Goal: Answer question/provide support: Answer question/provide support

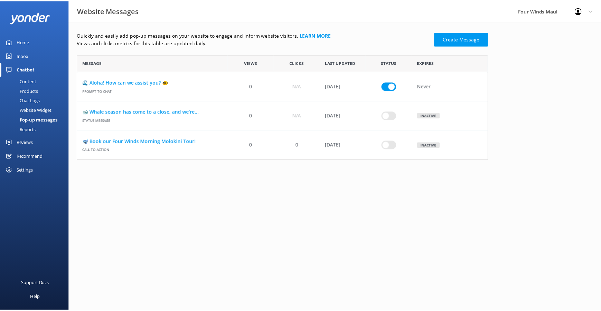
scroll to position [101, 409]
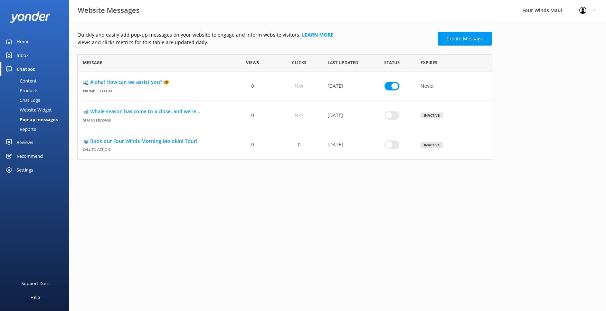
click at [24, 55] on div "Inbox" at bounding box center [23, 55] width 12 height 14
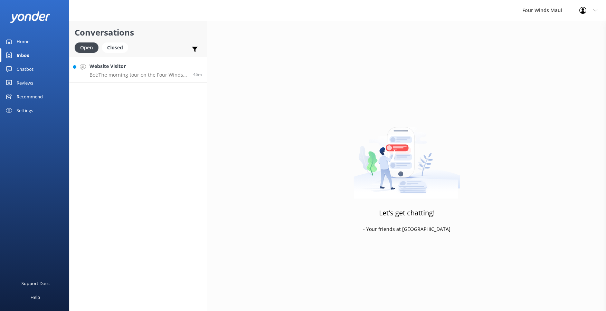
click at [96, 76] on p "Bot: The morning tour on the Four Winds, which has a glass-bottom viewing room,…" at bounding box center [138, 75] width 98 height 6
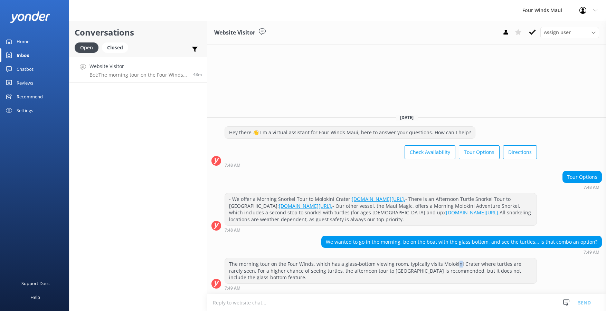
click at [454, 259] on div "The morning tour on the Four Winds, which has a glass-bottom viewing room, typi…" at bounding box center [381, 270] width 312 height 25
click at [421, 262] on div "The morning tour on the Four Winds, which has a glass-bottom viewing room, typi…" at bounding box center [381, 270] width 312 height 25
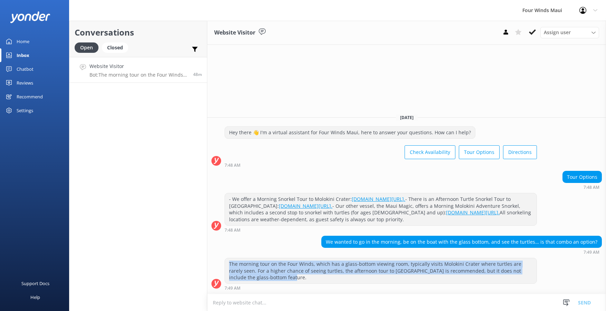
drag, startPoint x: 240, startPoint y: 273, endPoint x: 229, endPoint y: 265, distance: 14.3
click at [229, 265] on div "The morning tour on the Four Winds, which has a glass-bottom viewing room, typi…" at bounding box center [381, 270] width 312 height 25
drag, startPoint x: 229, startPoint y: 265, endPoint x: 240, endPoint y: 266, distance: 11.4
copy div "The morning tour on the Four Winds, which has a glass-bottom viewing room, typi…"
click at [26, 64] on div "Chatbot" at bounding box center [25, 69] width 17 height 14
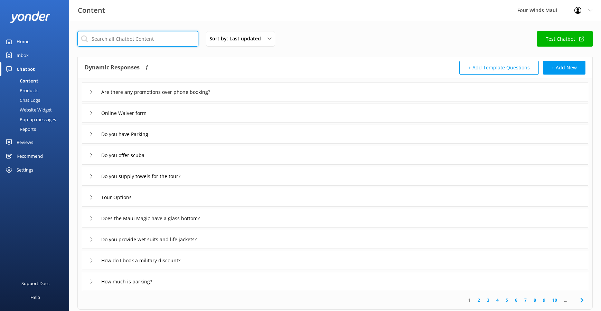
click at [147, 37] on input "text" at bounding box center [137, 39] width 121 height 16
paste input "The morning tour on the Four Winds, which has a glass-bottom viewing room, typi…"
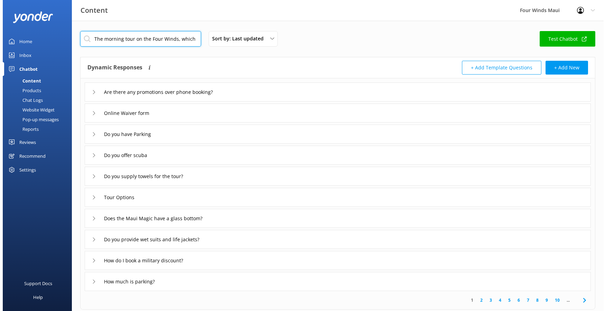
scroll to position [0, 524]
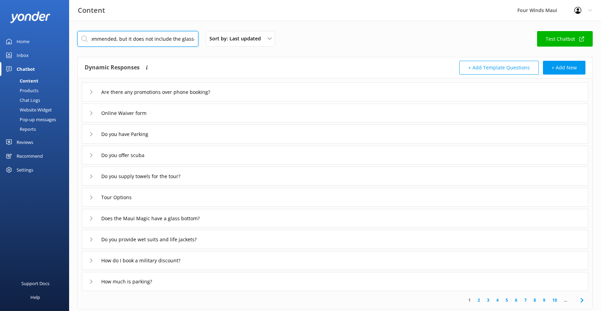
type input "The morning tour on the Four Winds, which has a glass-bottom viewing room, typi…"
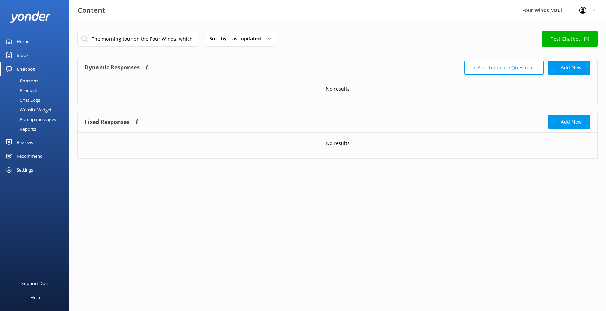
click at [81, 307] on html "Content Four Winds Maui Profile Settings Logout Home Inbox Chatbot Content Prod…" at bounding box center [303, 155] width 606 height 311
click at [31, 51] on link "Inbox" at bounding box center [34, 55] width 69 height 14
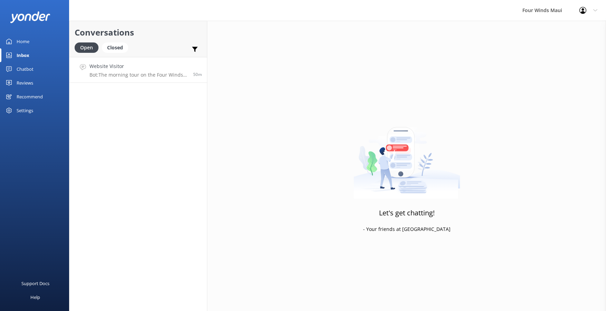
click at [138, 79] on link "Website Visitor Bot: The morning tour on the Four Winds, which has a glass-bott…" at bounding box center [138, 70] width 138 height 26
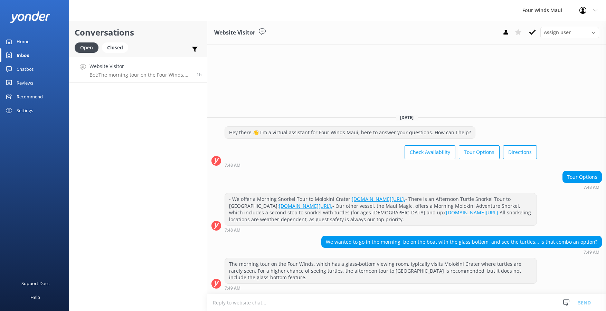
click at [25, 56] on div "Inbox" at bounding box center [23, 55] width 13 height 14
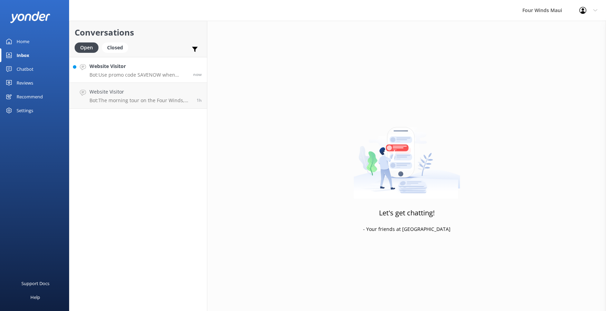
click at [89, 69] on link "Website Visitor Bot: Use promo code SAVENOW when booking online to SAVE $10 on …" at bounding box center [138, 70] width 138 height 26
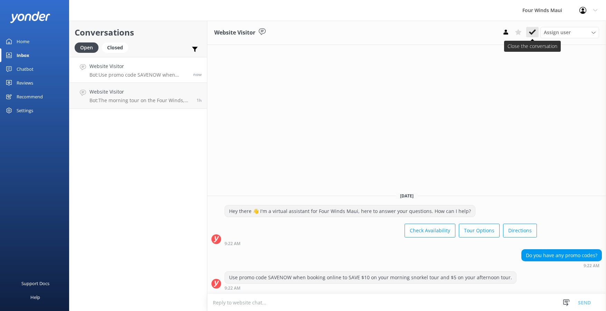
click at [534, 36] on icon at bounding box center [532, 32] width 7 height 7
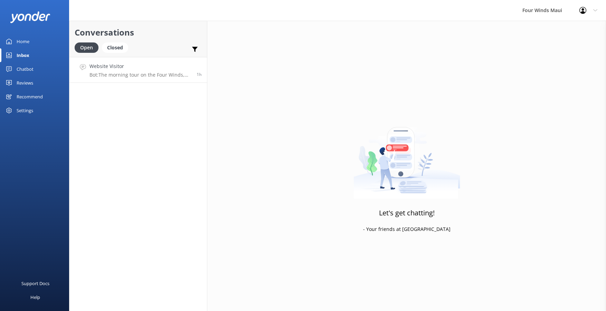
click at [123, 75] on p "Bot: The morning tour on the Four Winds, which has a glass-bottom viewing room,…" at bounding box center [140, 75] width 102 height 6
